Goal: Task Accomplishment & Management: Complete application form

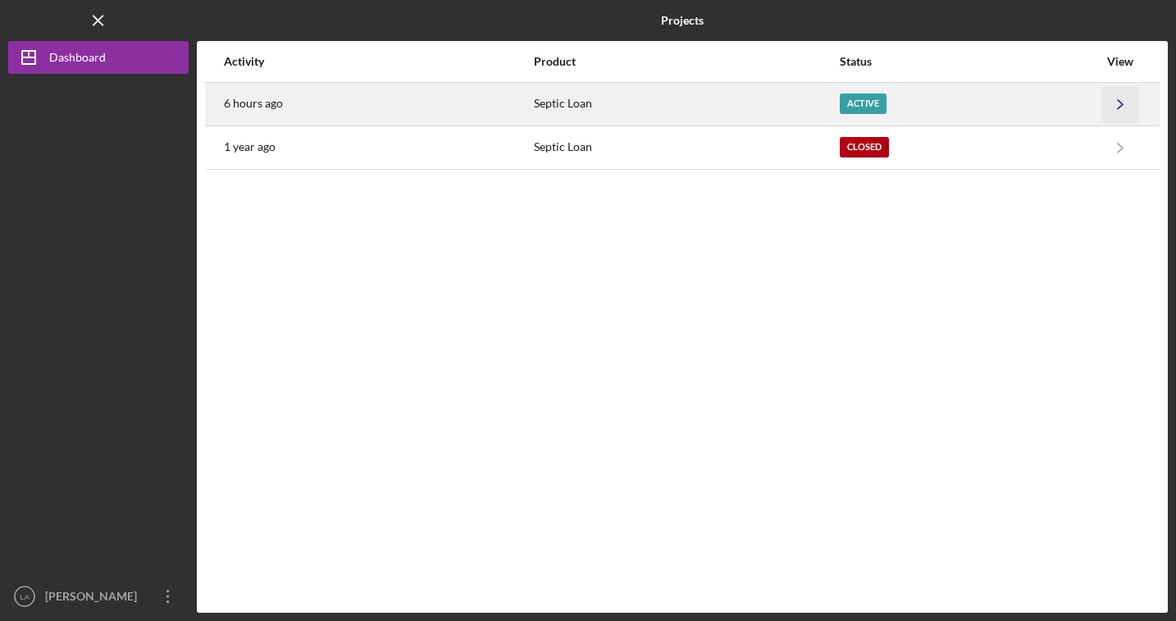
click at [1123, 103] on icon "Icon/Navigate" at bounding box center [1121, 103] width 37 height 37
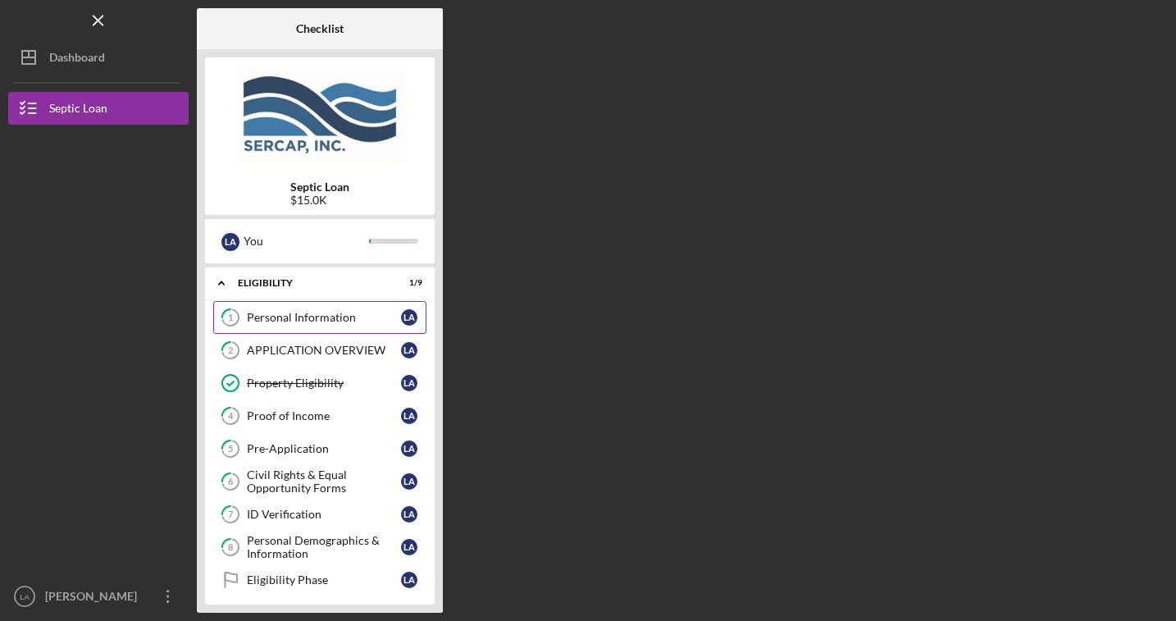
click at [335, 317] on div "Personal Information" at bounding box center [324, 317] width 154 height 13
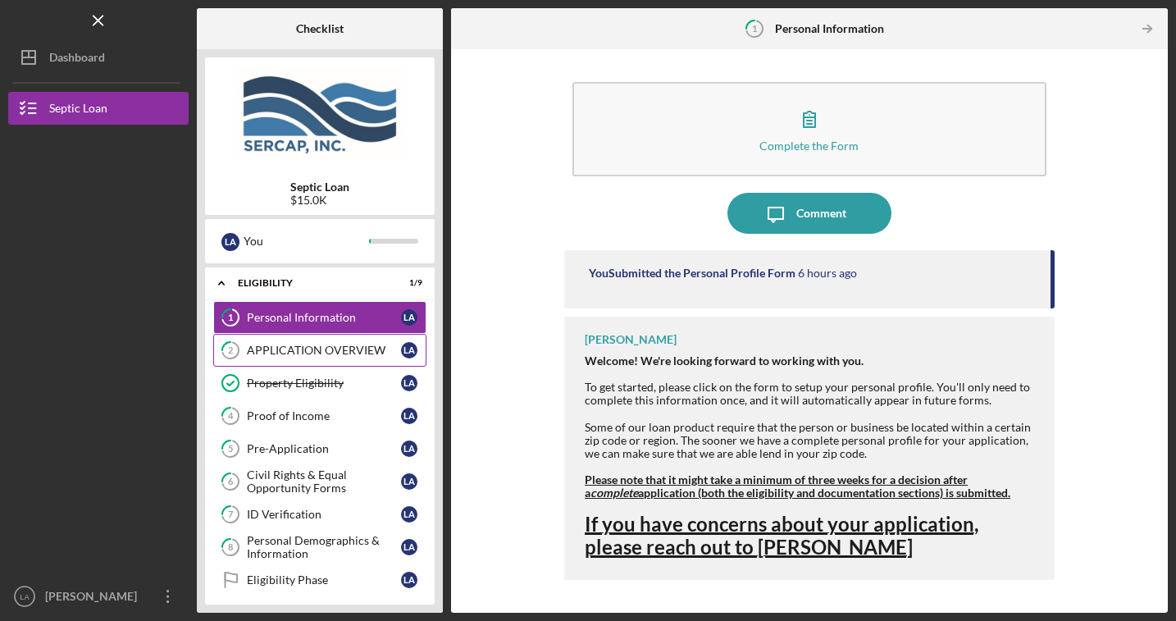
click at [308, 349] on div "APPLICATION OVERVIEW" at bounding box center [324, 350] width 154 height 13
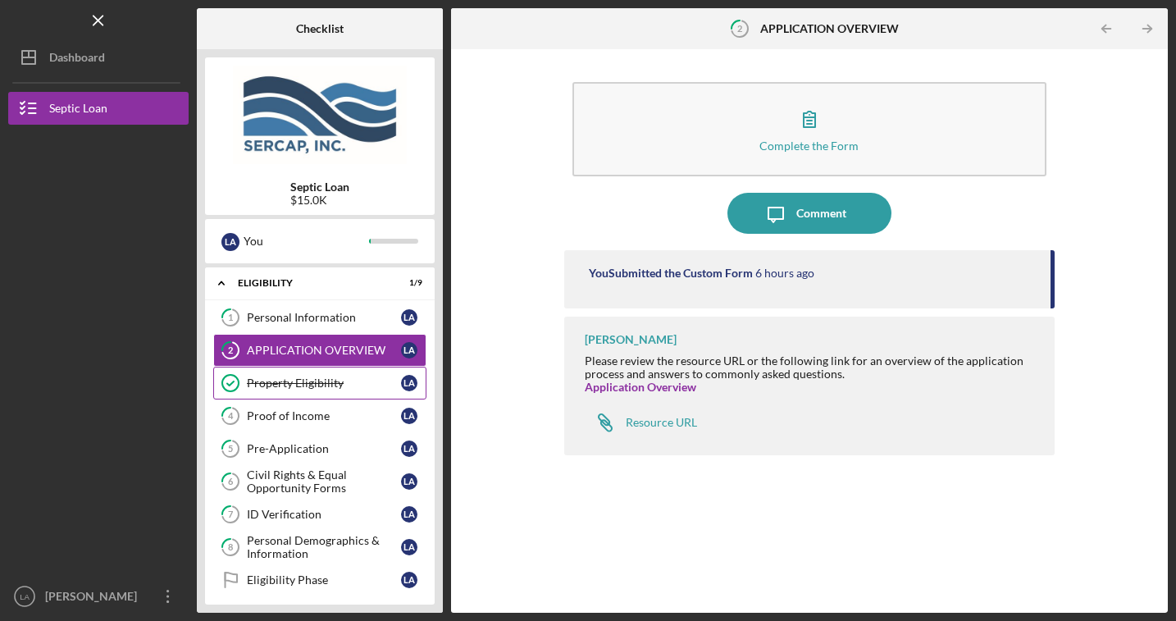
click at [312, 381] on div "Property Eligibility" at bounding box center [324, 383] width 154 height 13
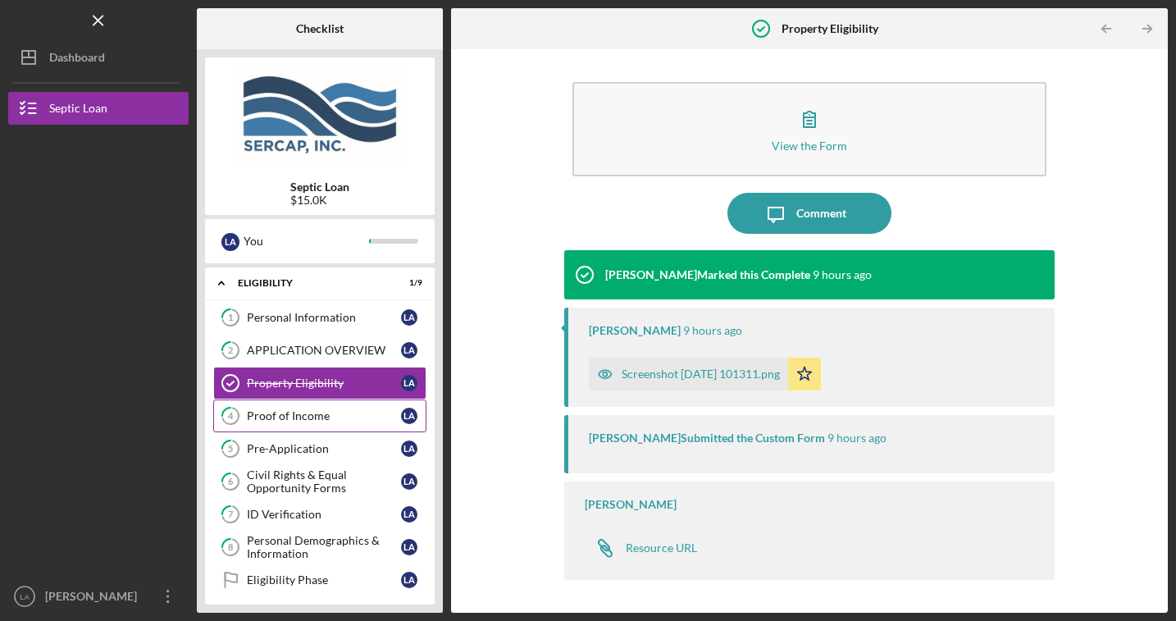
click at [312, 418] on div "Proof of Income" at bounding box center [324, 415] width 154 height 13
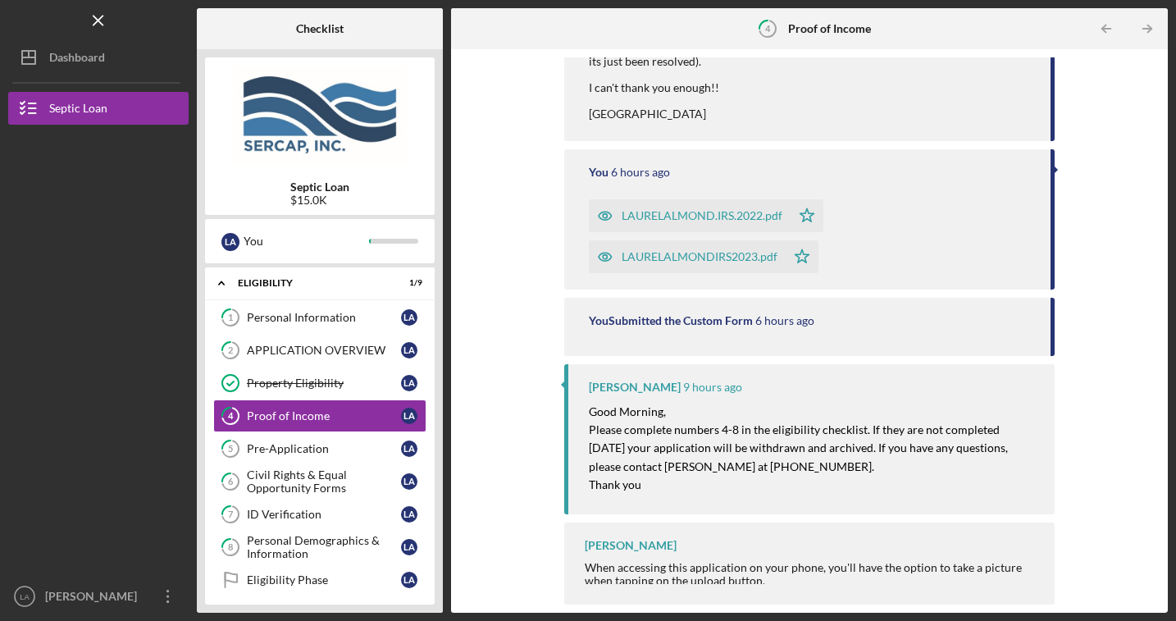
scroll to position [336, 0]
click at [328, 447] on div "Pre-Application" at bounding box center [324, 448] width 154 height 13
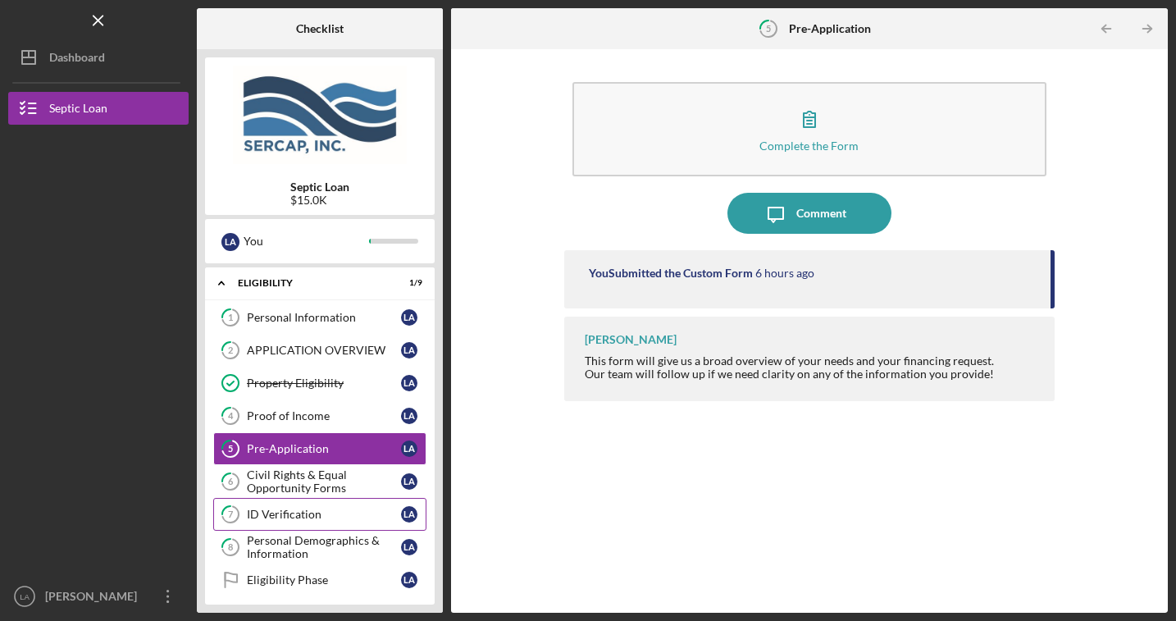
click at [300, 515] on div "ID Verification" at bounding box center [324, 514] width 154 height 13
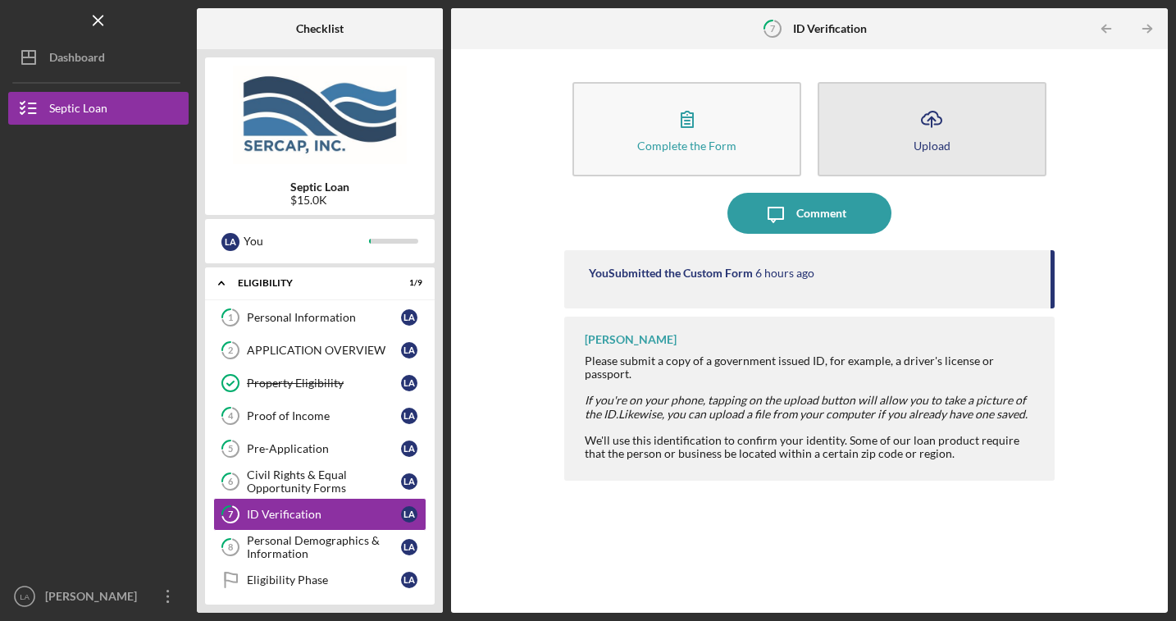
click at [935, 126] on icon "Icon/Upload" at bounding box center [931, 118] width 41 height 41
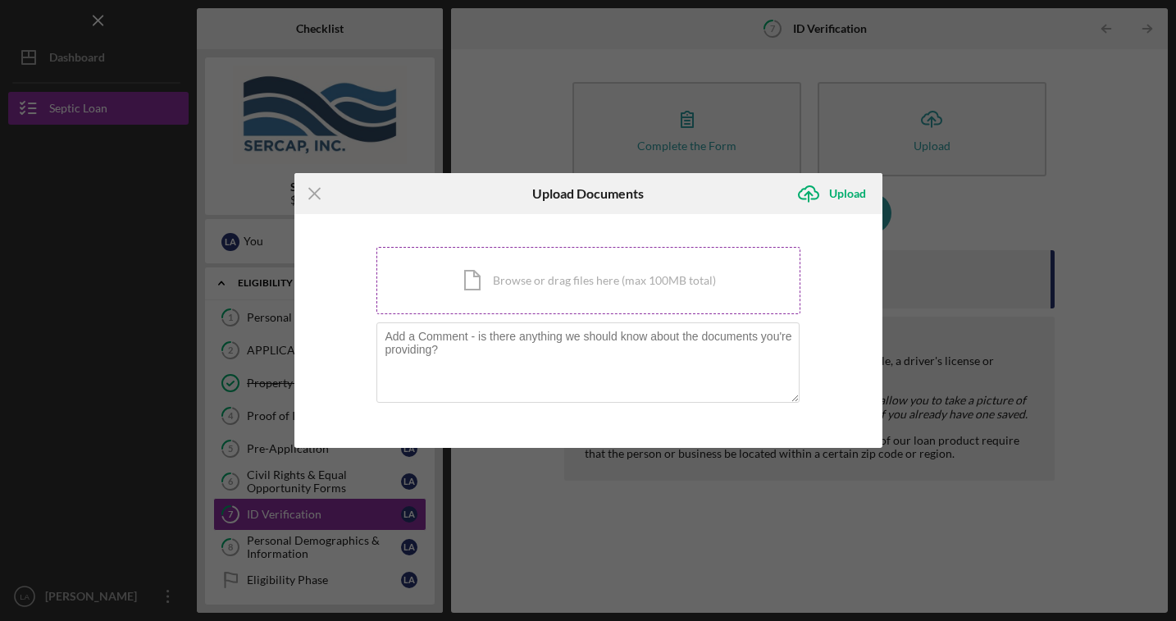
click at [477, 280] on div "Icon/Document Browse or drag files here (max 100MB total) Tap to choose files o…" at bounding box center [589, 280] width 424 height 67
click at [479, 282] on div "Icon/Document Browse or drag files here (max 100MB total) Tap to choose files o…" at bounding box center [589, 280] width 424 height 67
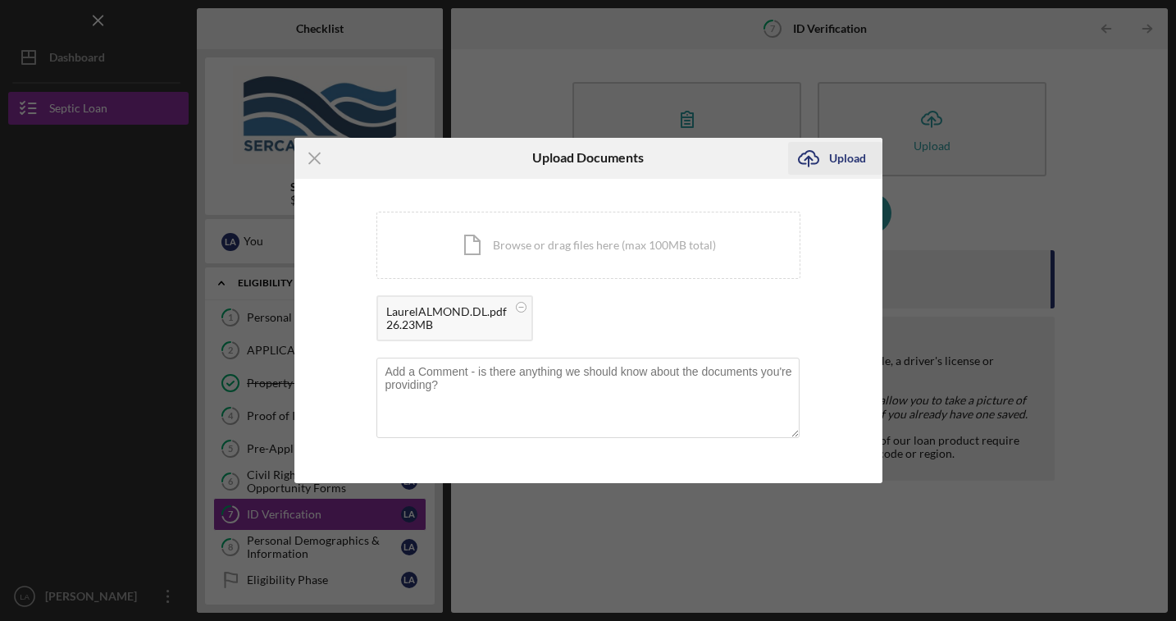
click at [857, 157] on div "Upload" at bounding box center [847, 158] width 37 height 33
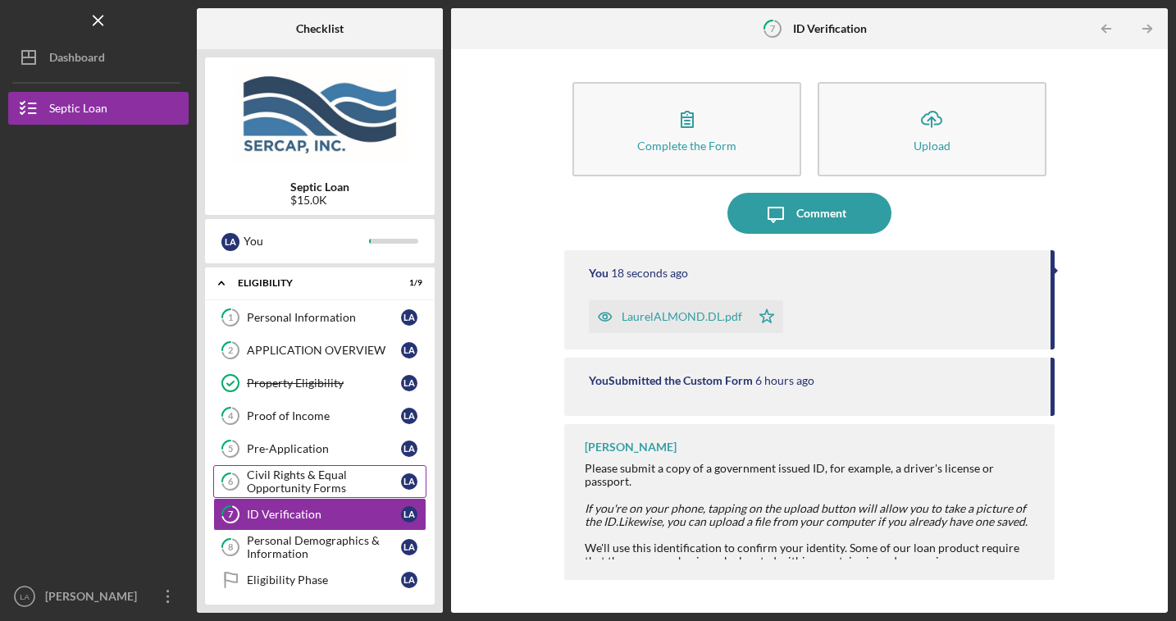
click at [322, 468] on div "Civil Rights & Equal Opportunity Forms" at bounding box center [324, 481] width 154 height 26
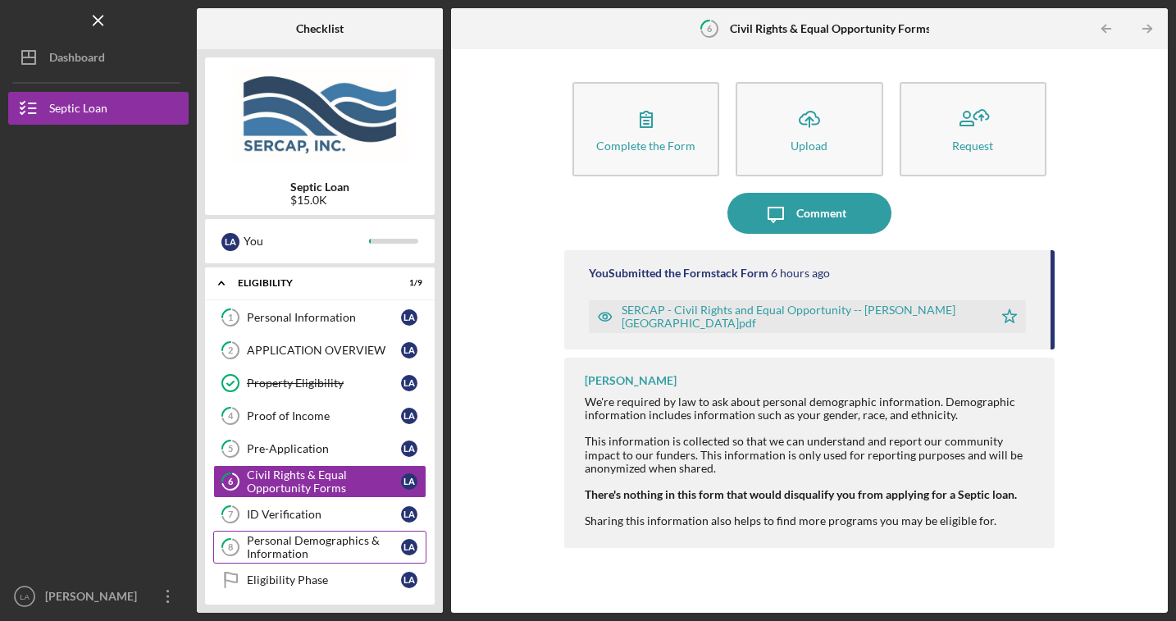
click at [300, 550] on div "Personal Demographics & Information" at bounding box center [324, 547] width 154 height 26
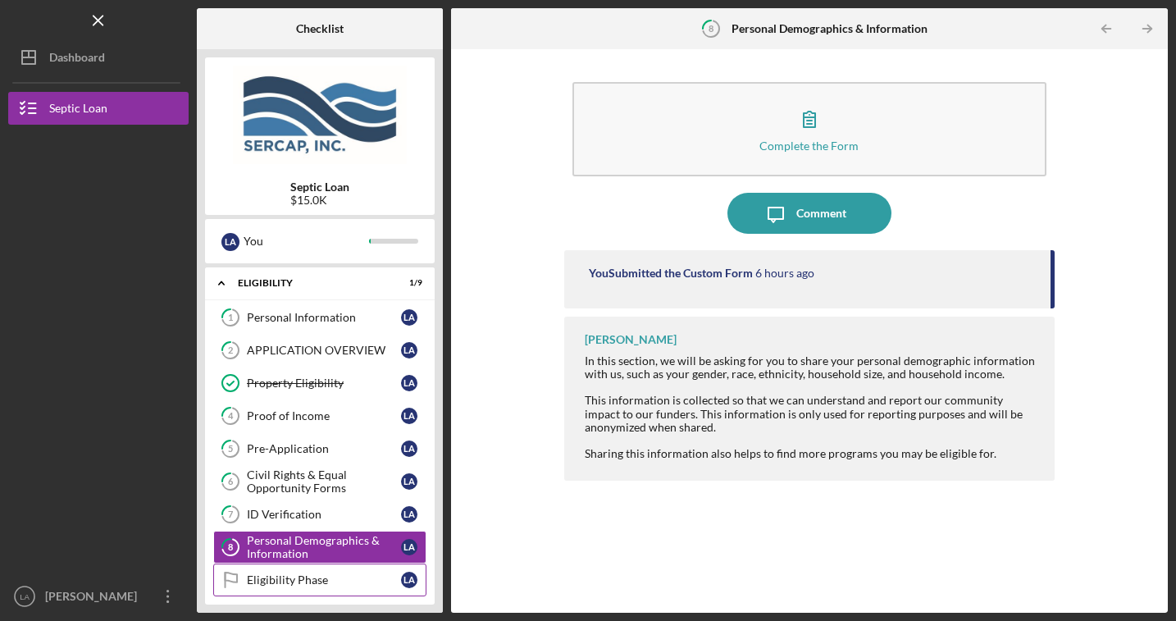
click at [299, 578] on div "Eligibility Phase" at bounding box center [324, 579] width 154 height 13
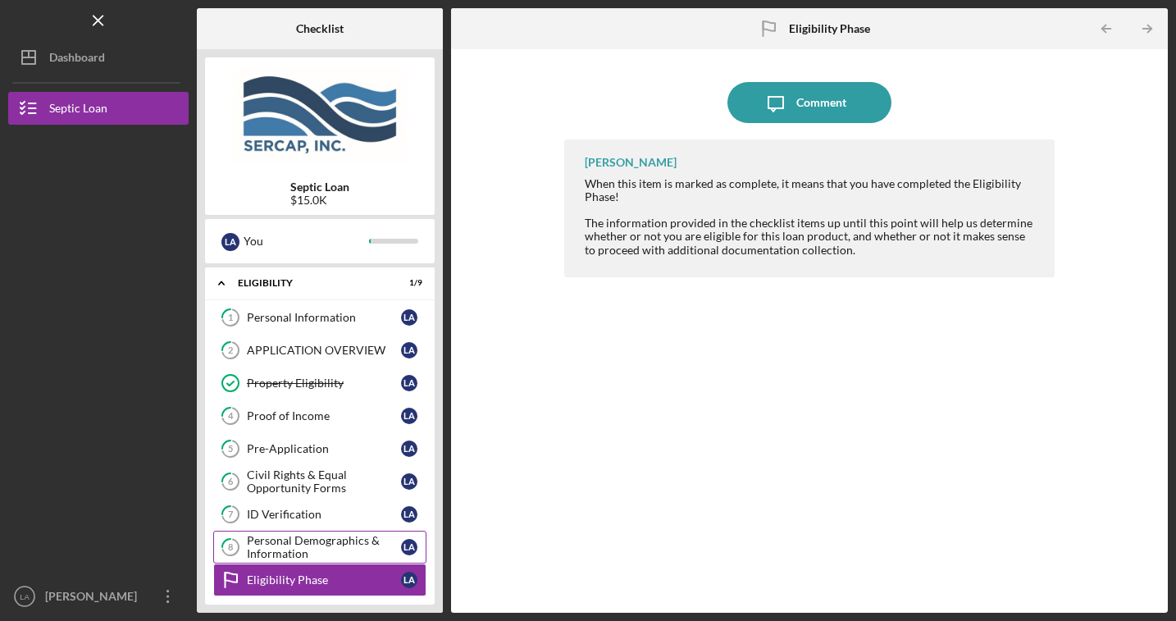
click at [307, 551] on div "Personal Demographics & Information" at bounding box center [324, 547] width 154 height 26
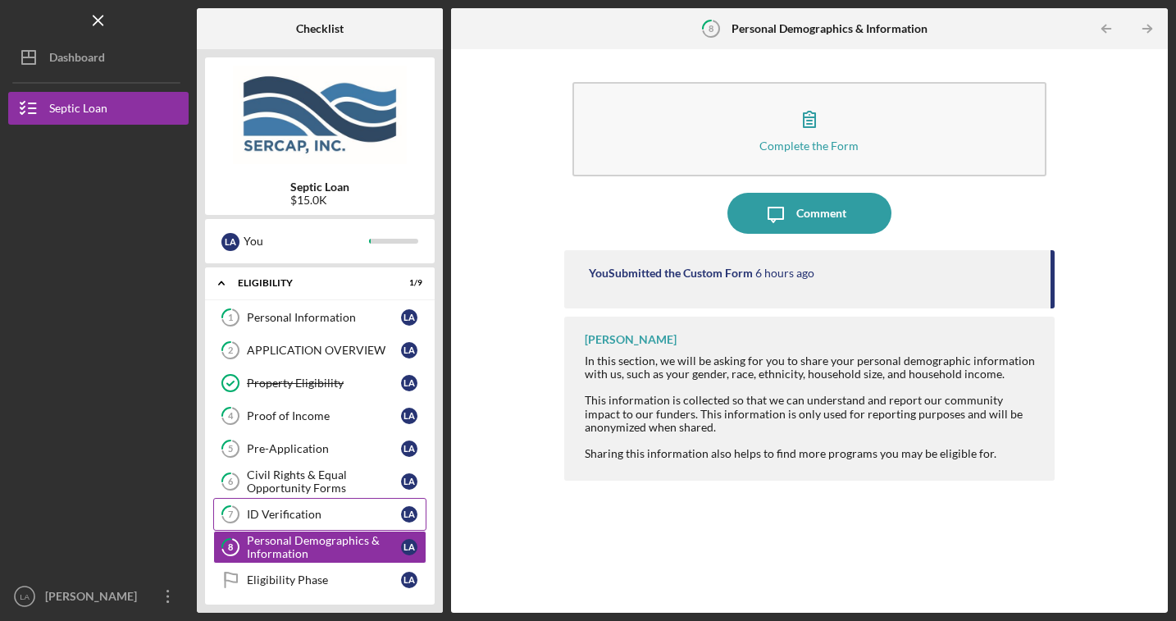
click at [303, 514] on div "ID Verification" at bounding box center [324, 514] width 154 height 13
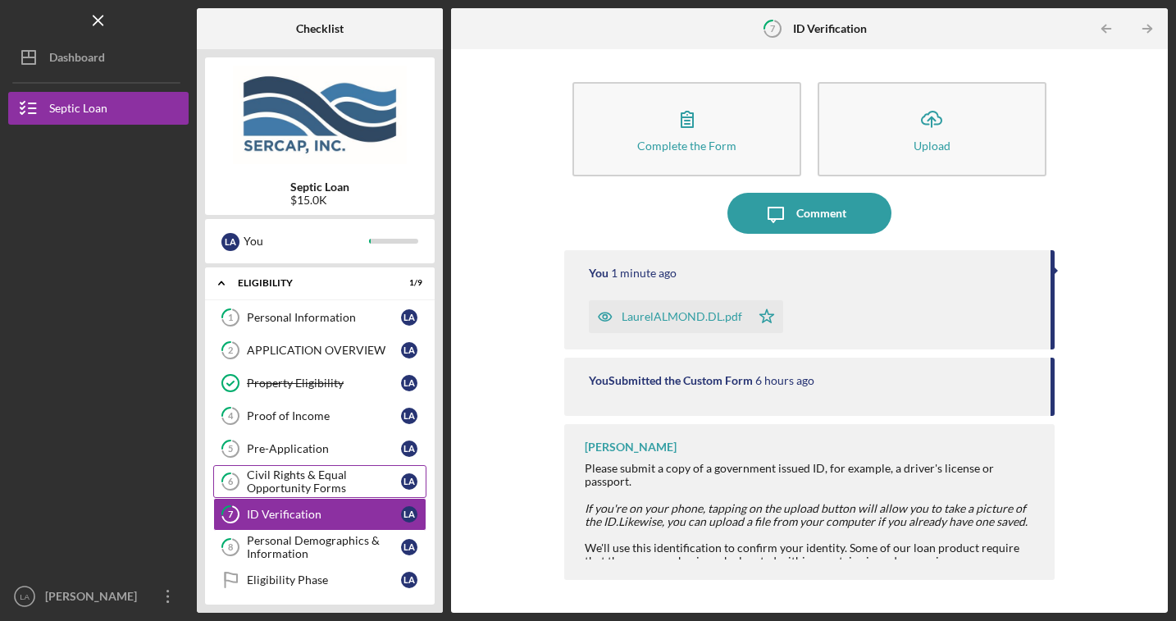
click at [299, 486] on div "Civil Rights & Equal Opportunity Forms" at bounding box center [324, 481] width 154 height 26
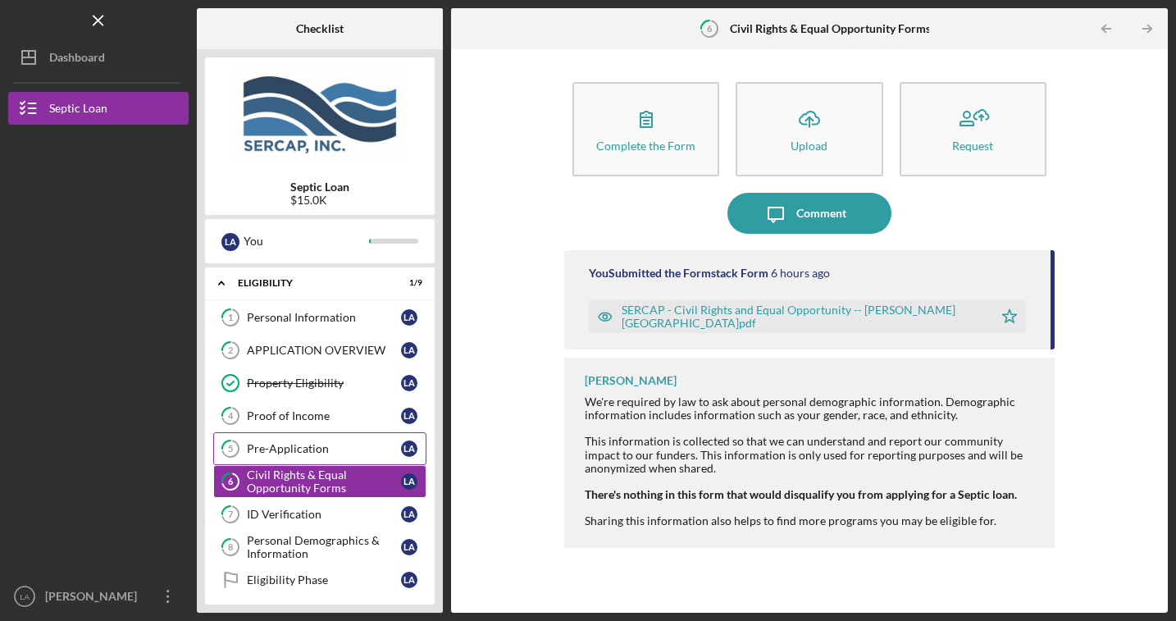
click at [308, 446] on div "Pre-Application" at bounding box center [324, 448] width 154 height 13
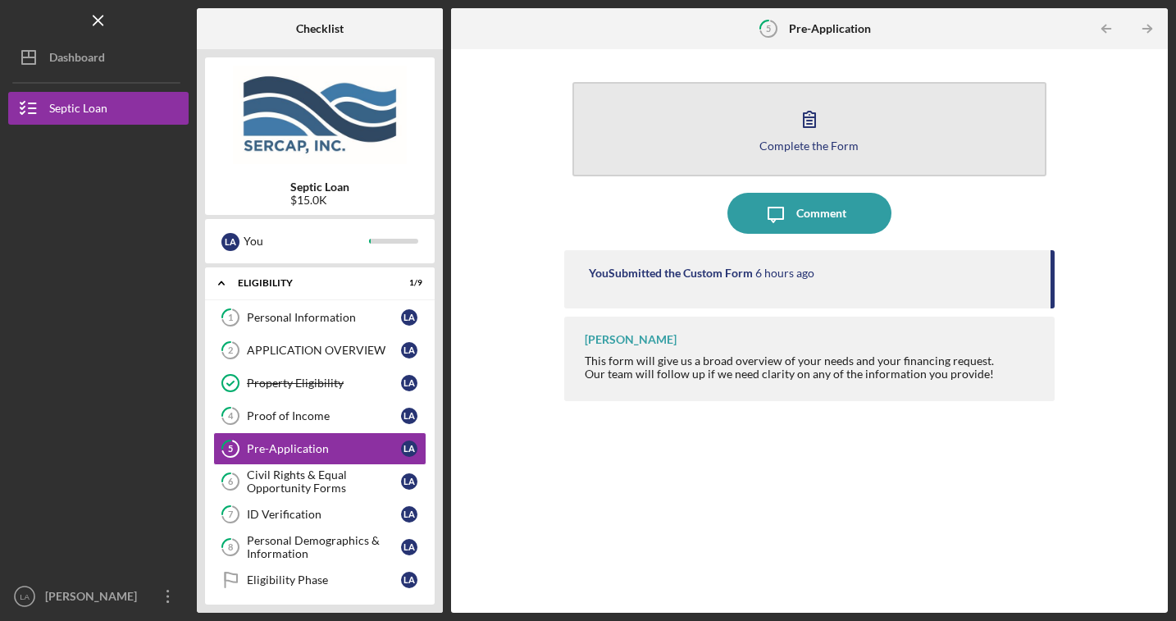
click at [829, 126] on button "Complete the Form Form" at bounding box center [810, 129] width 474 height 94
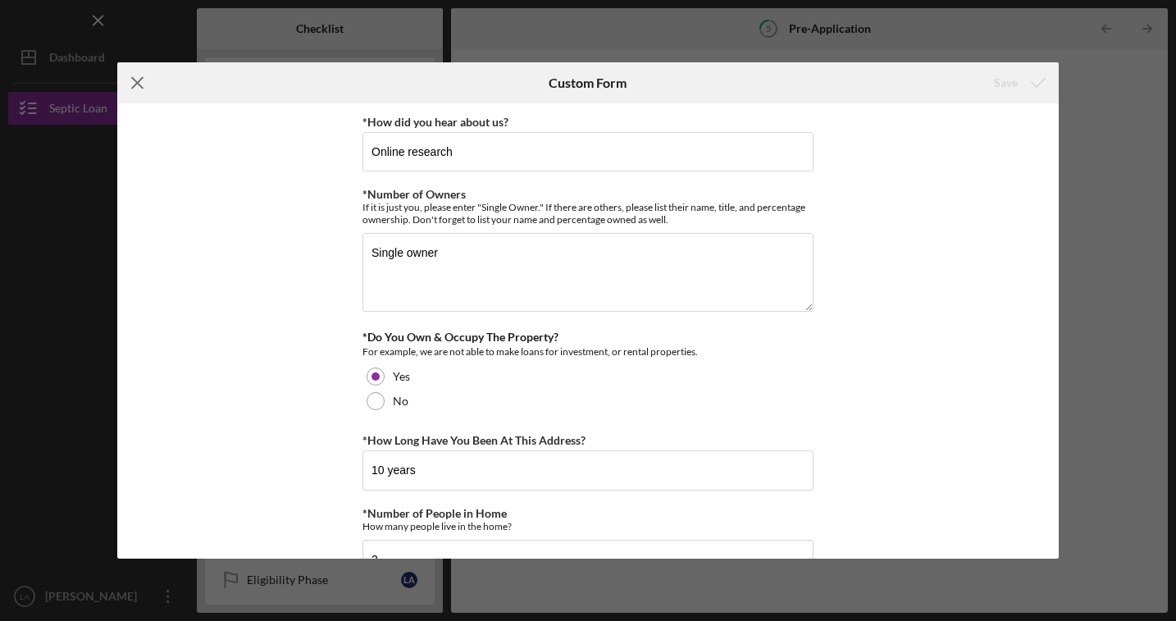
click at [139, 82] on line at bounding box center [138, 82] width 11 height 11
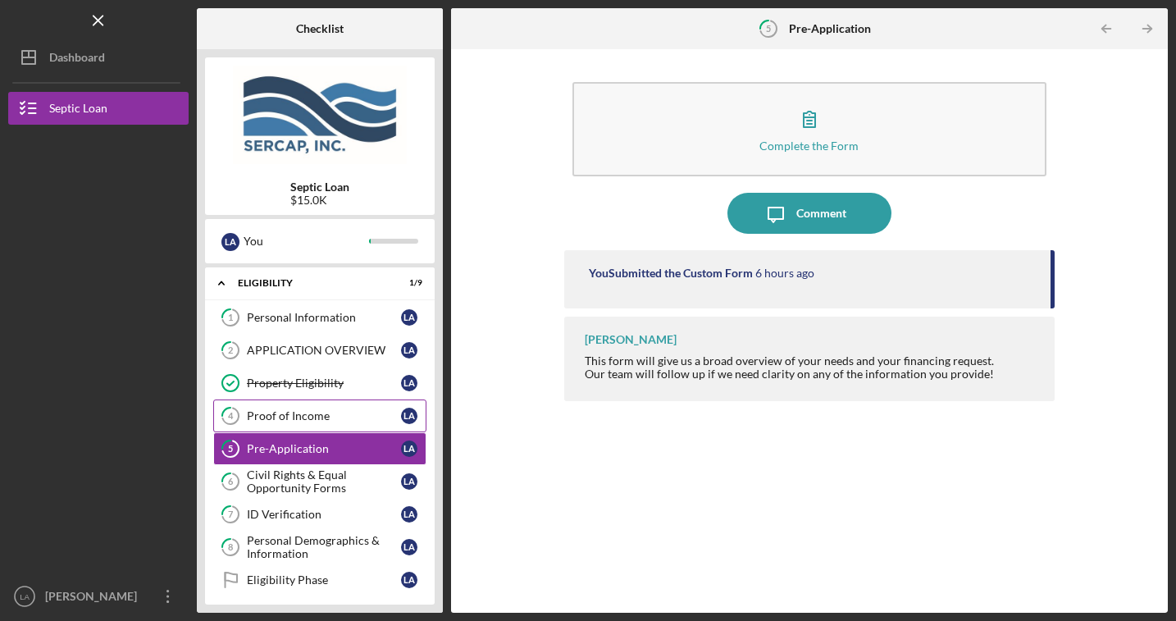
click at [344, 413] on div "Proof of Income" at bounding box center [324, 415] width 154 height 13
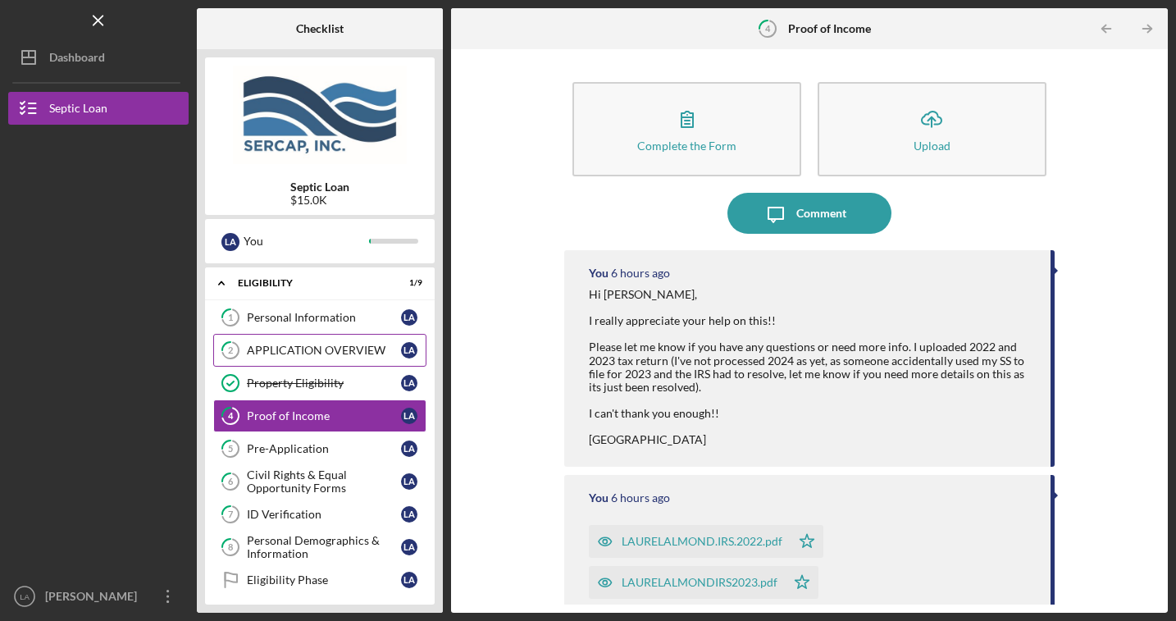
click at [354, 346] on div "APPLICATION OVERVIEW" at bounding box center [324, 350] width 154 height 13
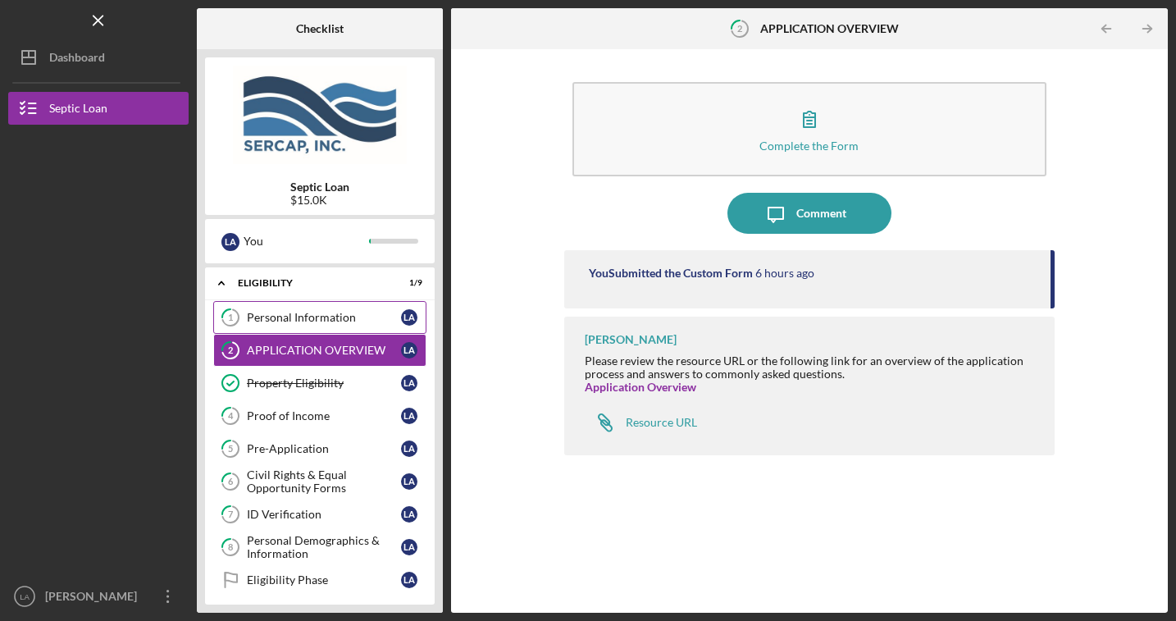
click at [350, 320] on div "Personal Information" at bounding box center [324, 317] width 154 height 13
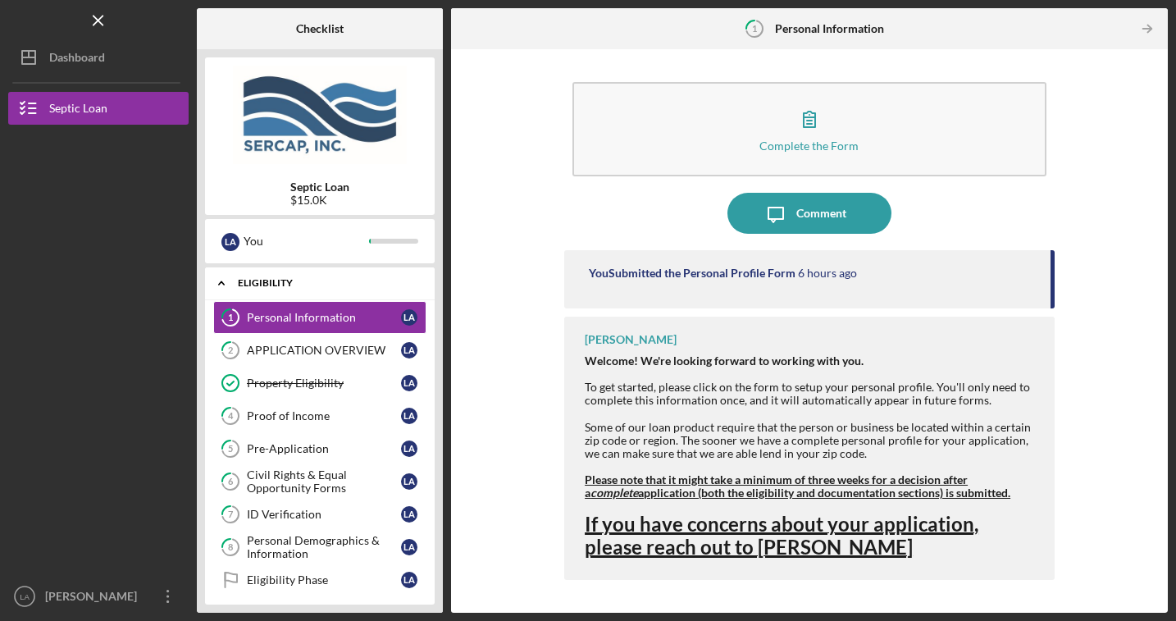
click at [225, 283] on icon "Icon/Expander" at bounding box center [221, 283] width 33 height 33
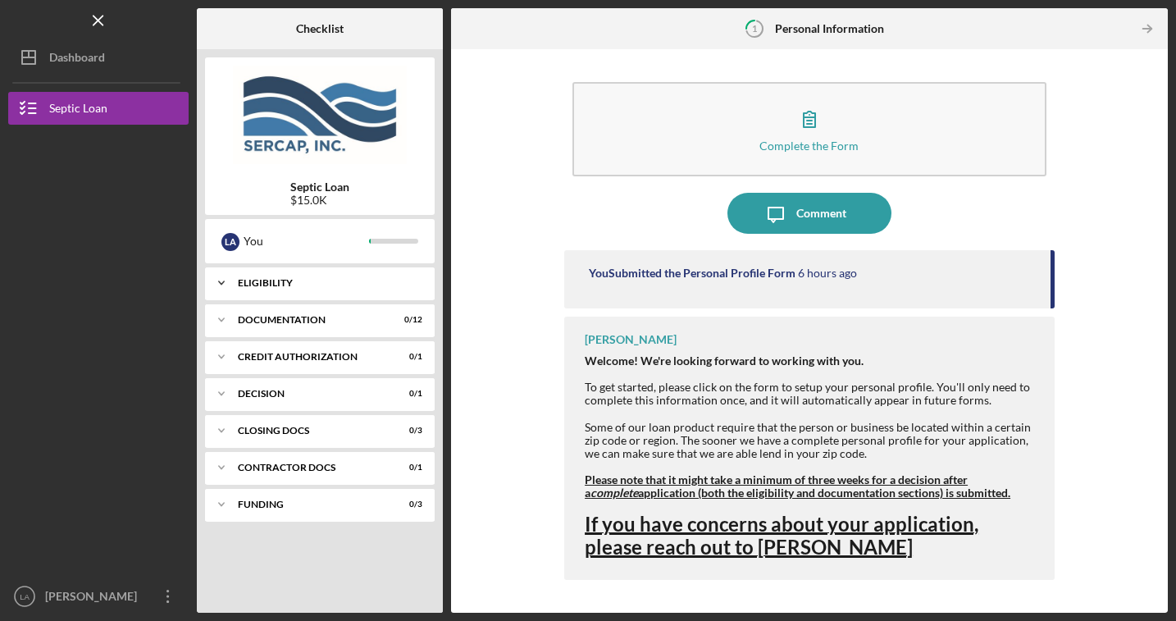
click at [318, 284] on div "Eligibility" at bounding box center [326, 283] width 176 height 10
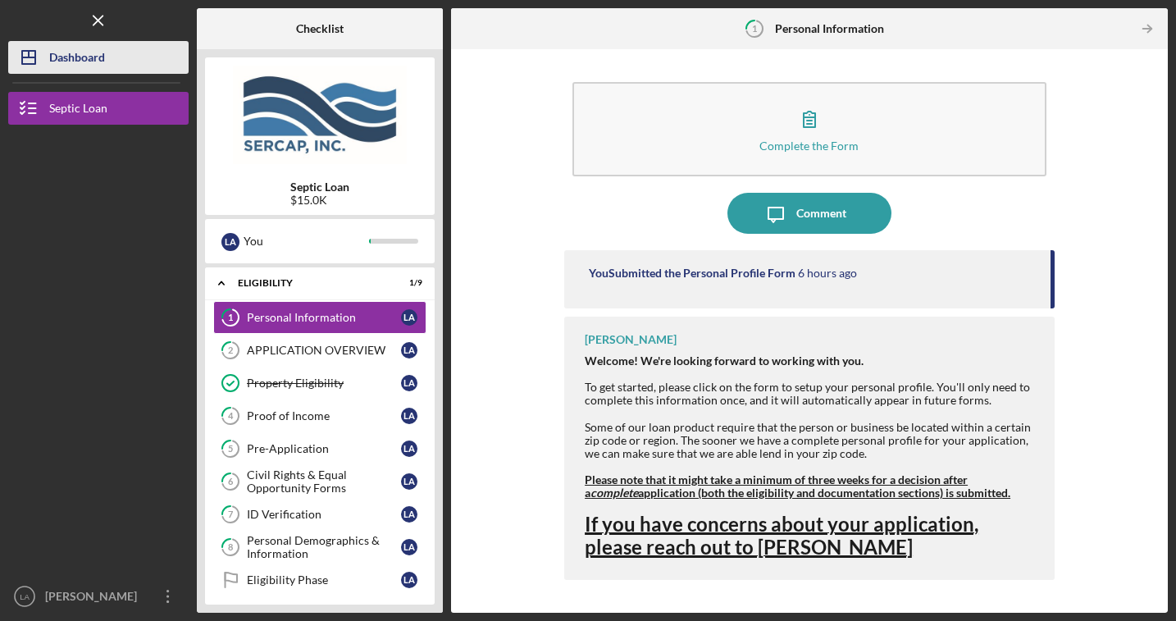
click at [76, 48] on div "Dashboard" at bounding box center [77, 59] width 56 height 37
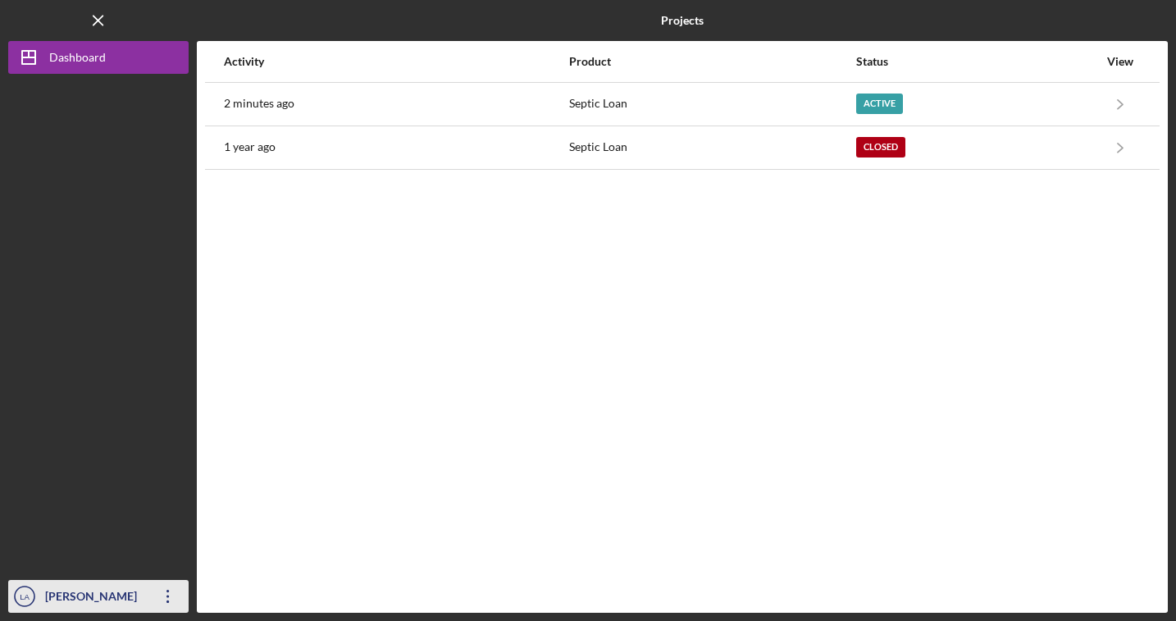
click at [164, 596] on icon "Icon/Overflow" at bounding box center [168, 596] width 41 height 41
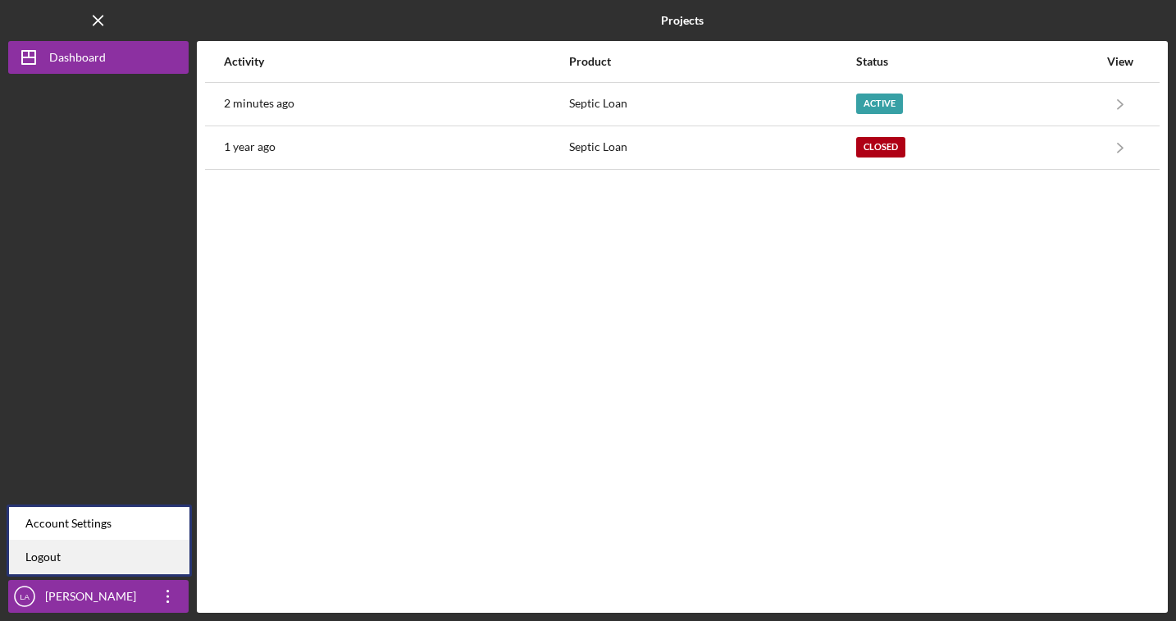
click at [127, 561] on link "Logout" at bounding box center [99, 558] width 180 height 34
